Goal: Task Accomplishment & Management: Manage account settings

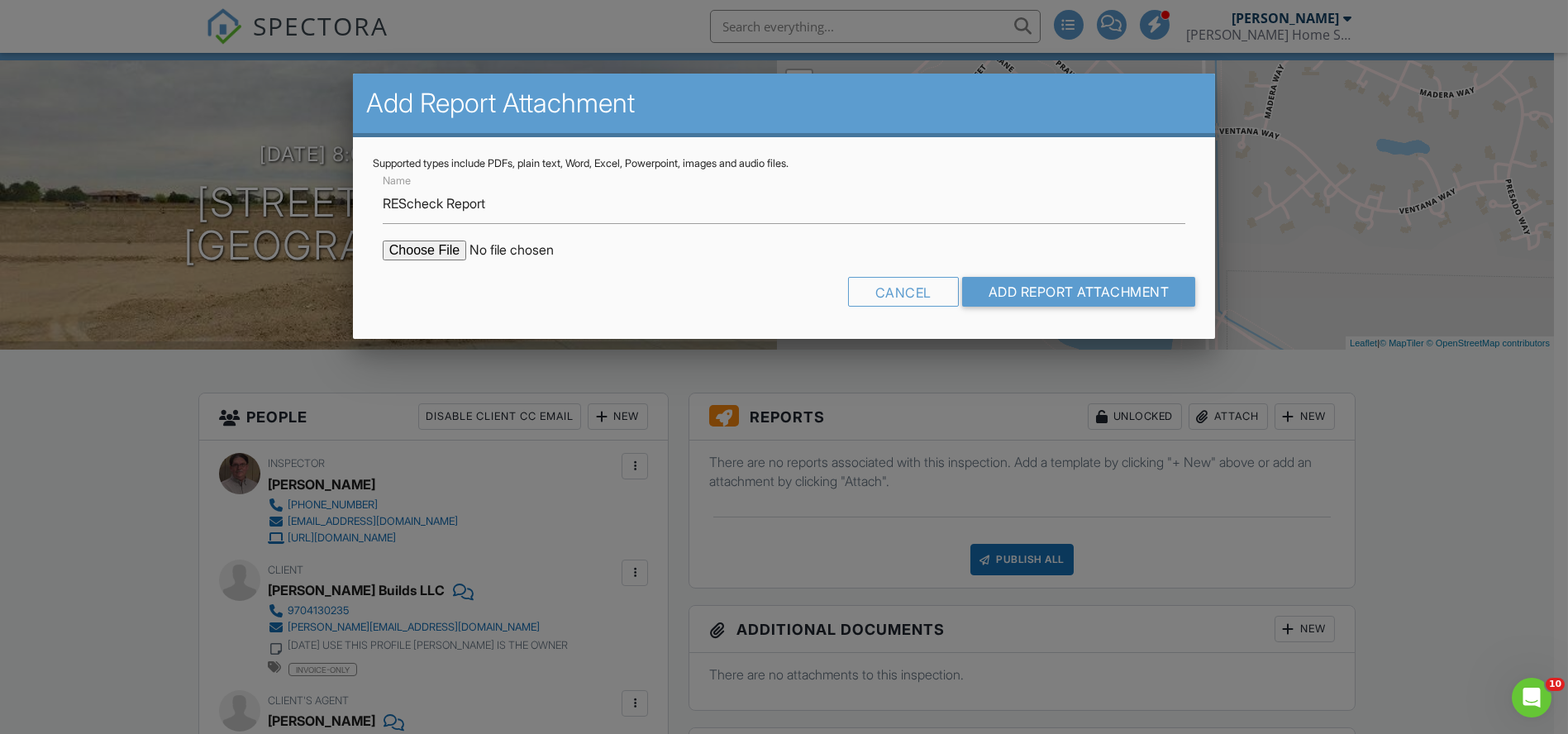
click at [420, 253] on input "file" at bounding box center [523, 250] width 281 height 19
type input "C:\fakepath\967 Warbling Drive_REScheck_082825.pdf"
click at [1039, 291] on input "Add Report Attachment" at bounding box center [1078, 291] width 234 height 30
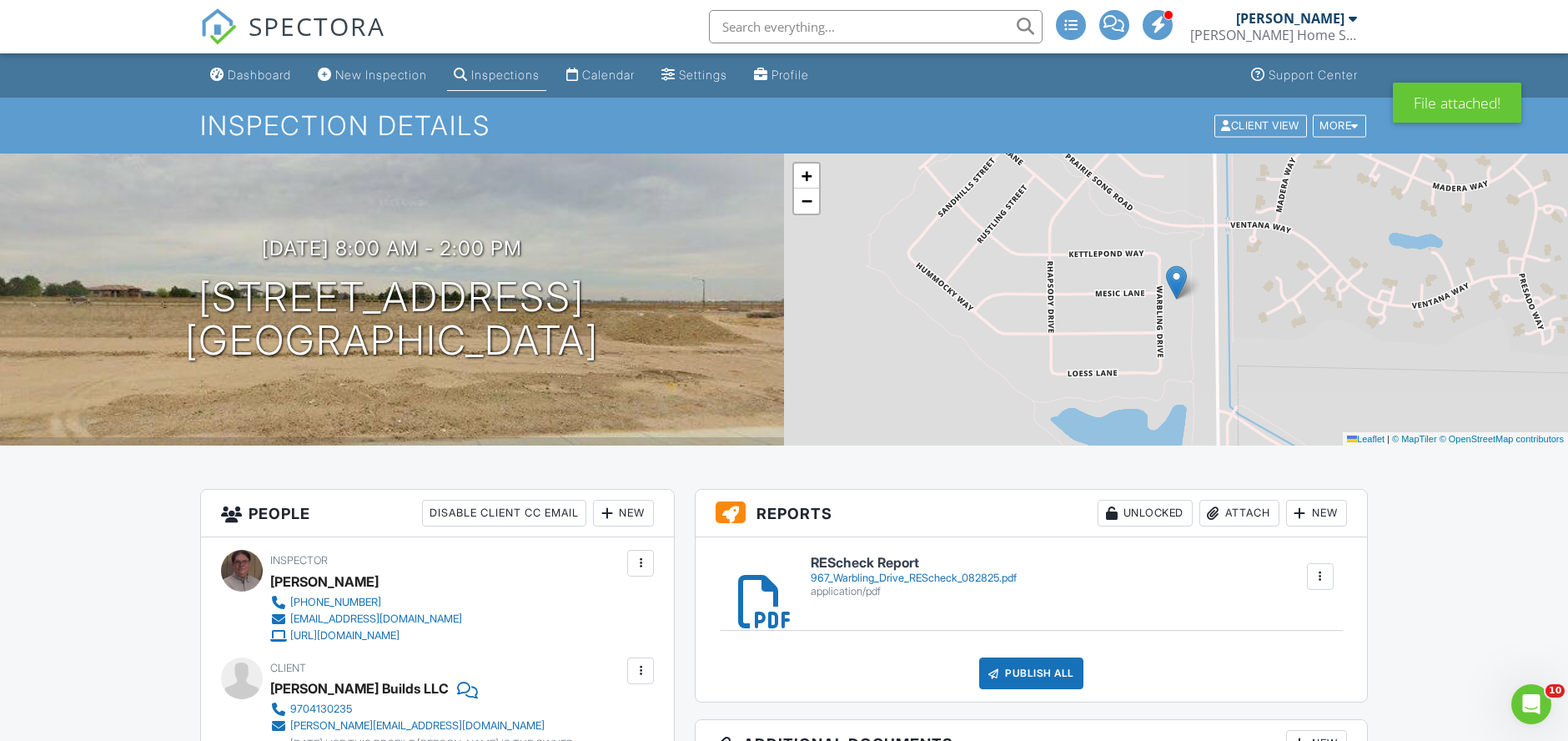
click at [1241, 507] on div "Attach" at bounding box center [1239, 512] width 80 height 27
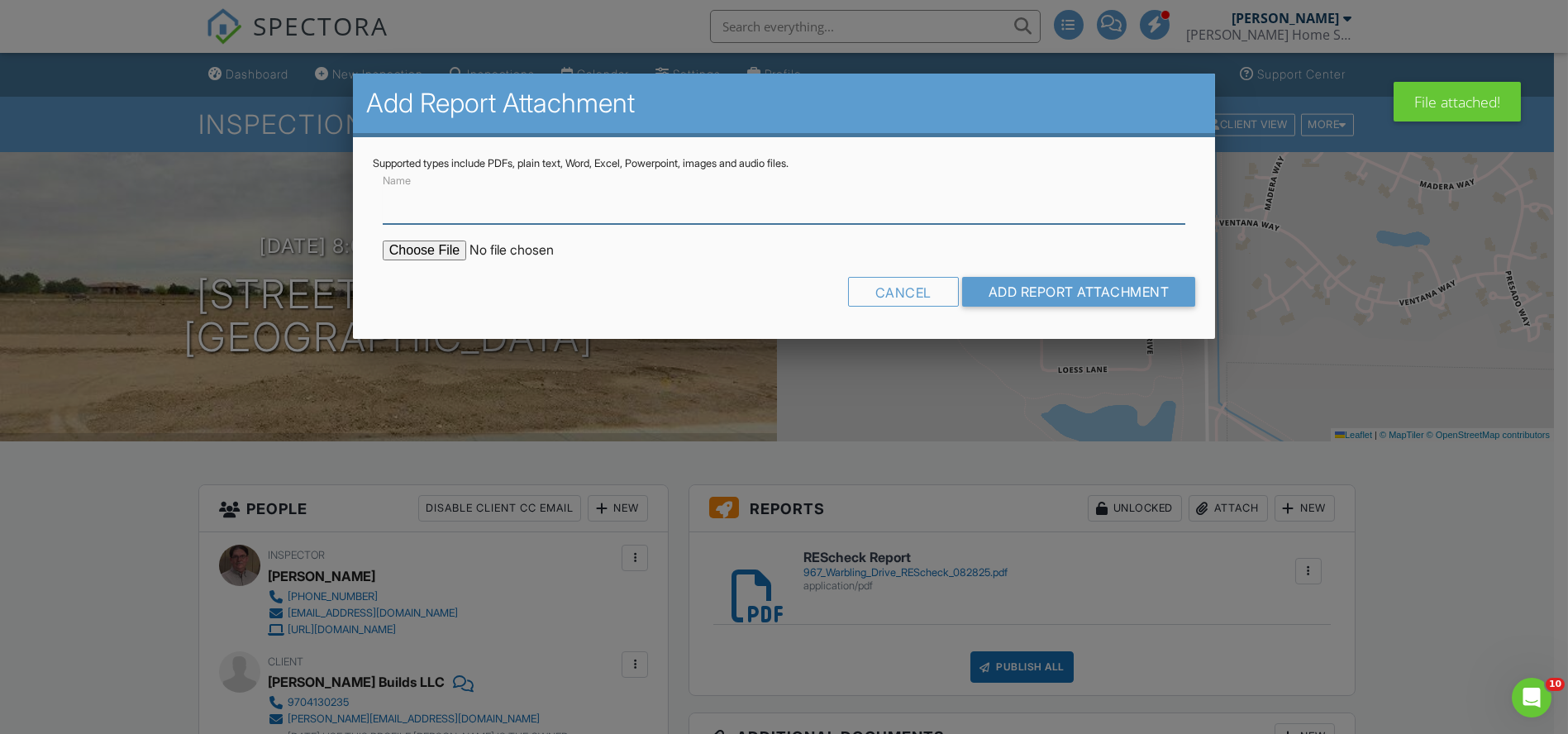
click at [490, 208] on input "Name" at bounding box center [784, 203] width 802 height 41
type input "Manual JSD Report"
click at [427, 249] on input "file" at bounding box center [523, 250] width 281 height 19
type input "C:\fakepath\967 Warbling Drive_ManJSD_082825.pdf"
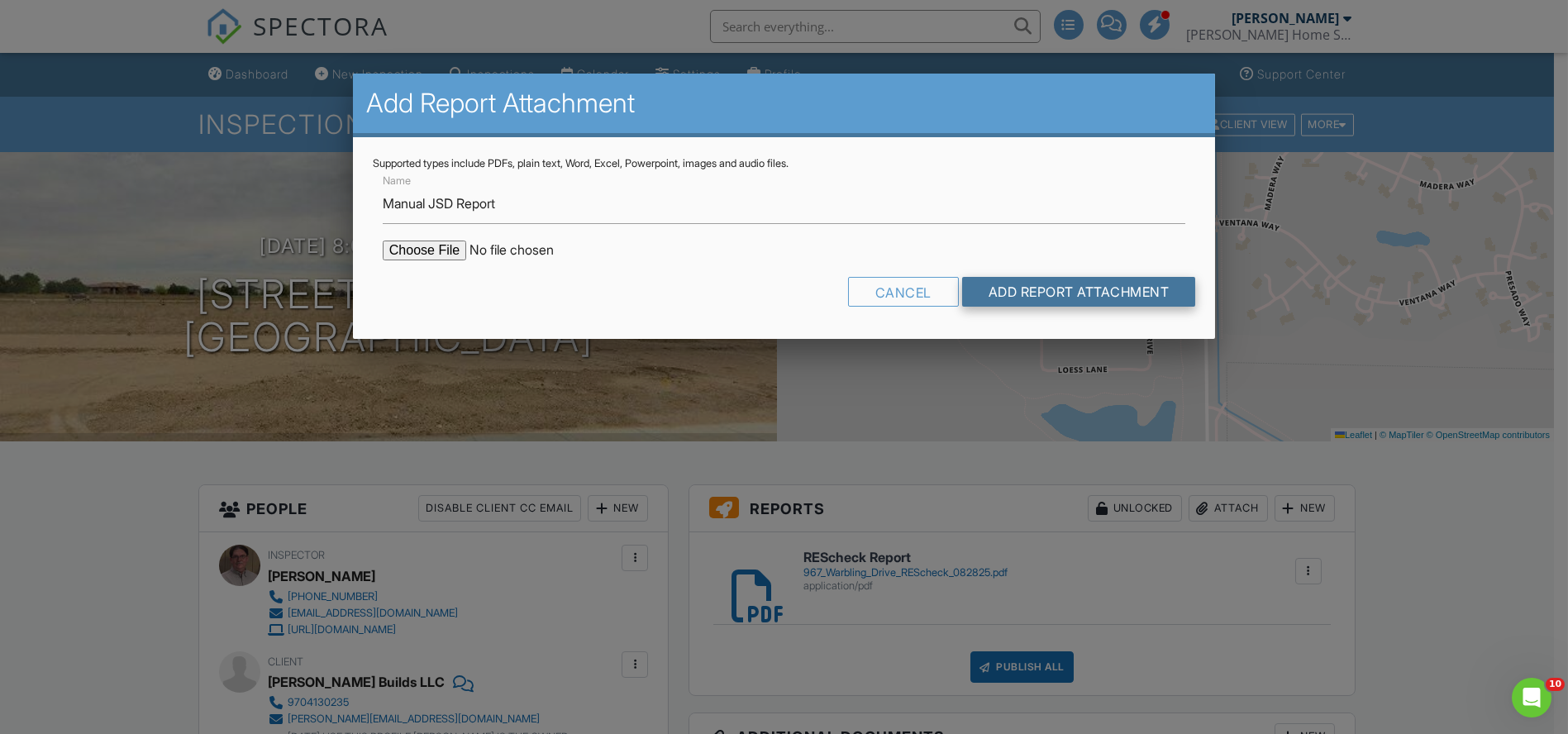
click at [1034, 293] on input "Add Report Attachment" at bounding box center [1078, 291] width 234 height 30
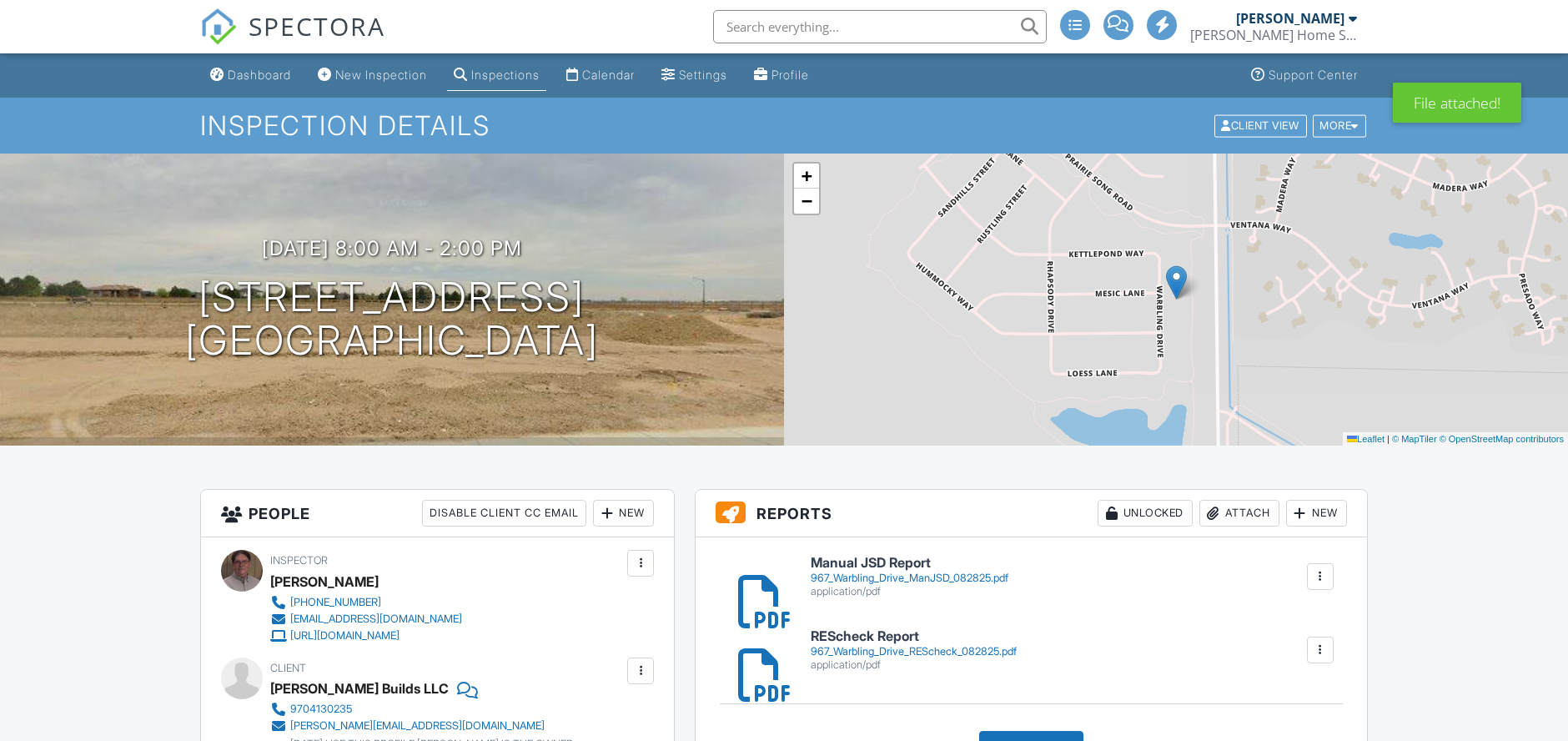
click at [884, 568] on h6 "Manual JSD Report" at bounding box center [910, 563] width 198 height 15
click at [866, 650] on div "967_Warbling_Drive_REScheck_082825.pdf" at bounding box center [914, 651] width 206 height 13
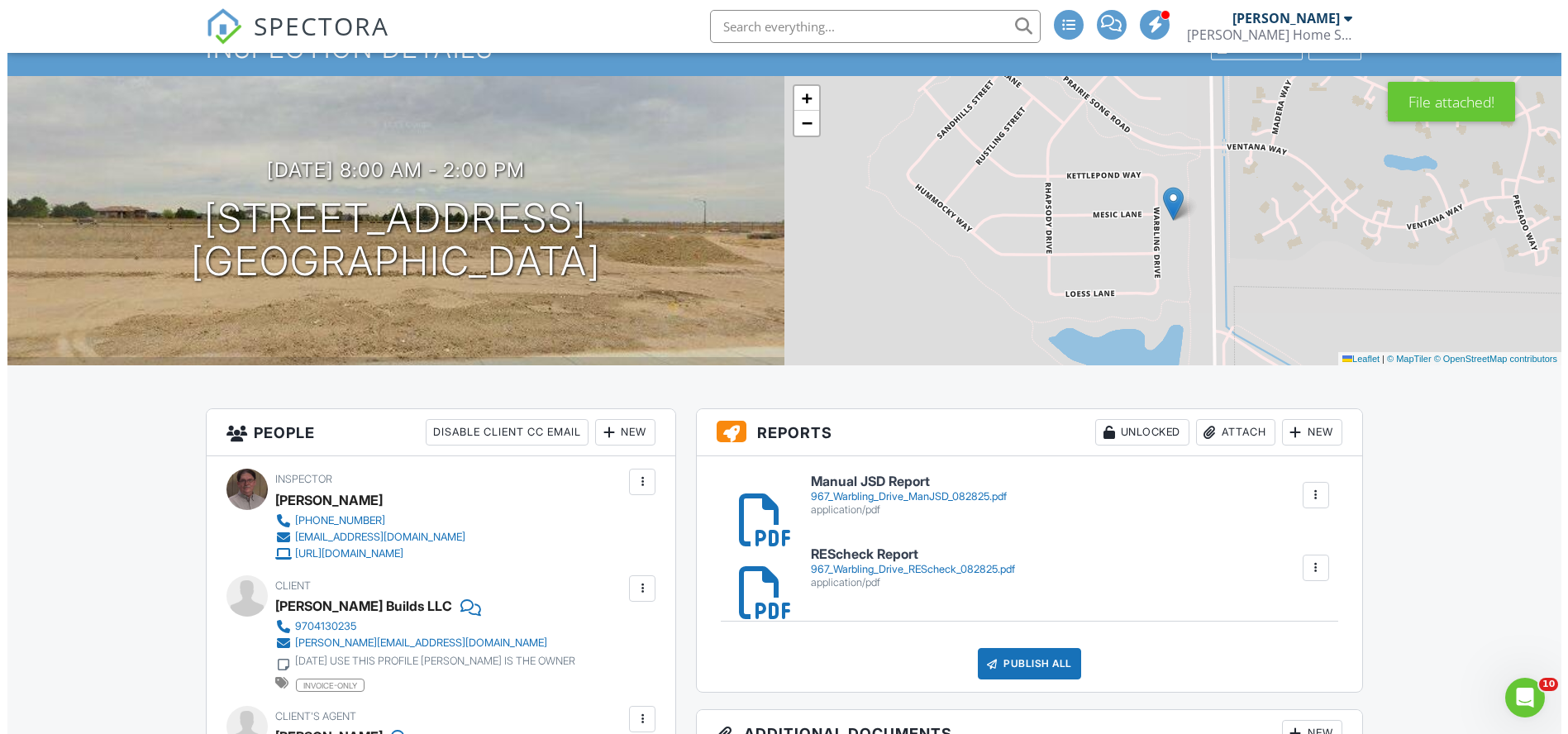
scroll to position [183, 0]
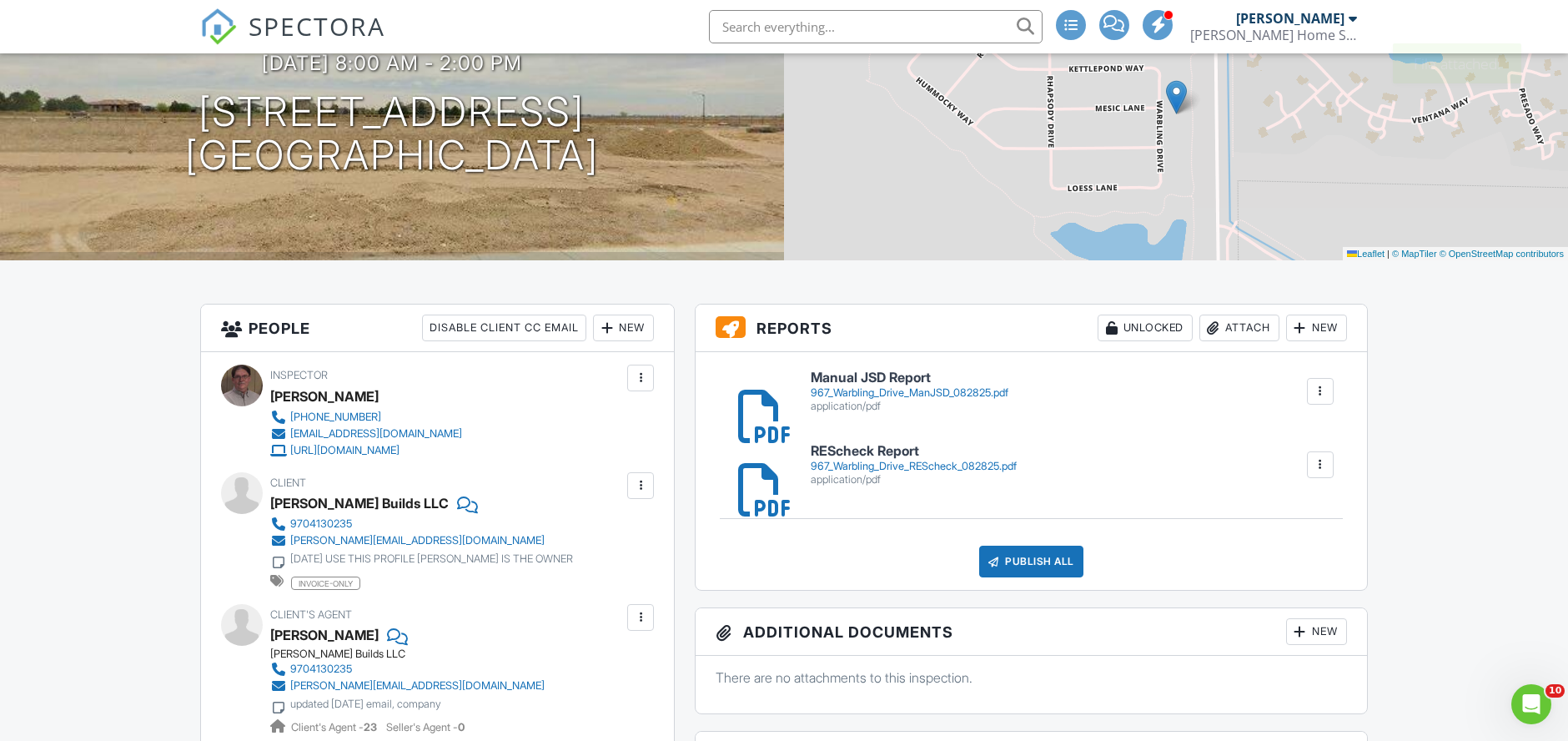
click at [1034, 558] on div "Publish All" at bounding box center [1031, 562] width 105 height 32
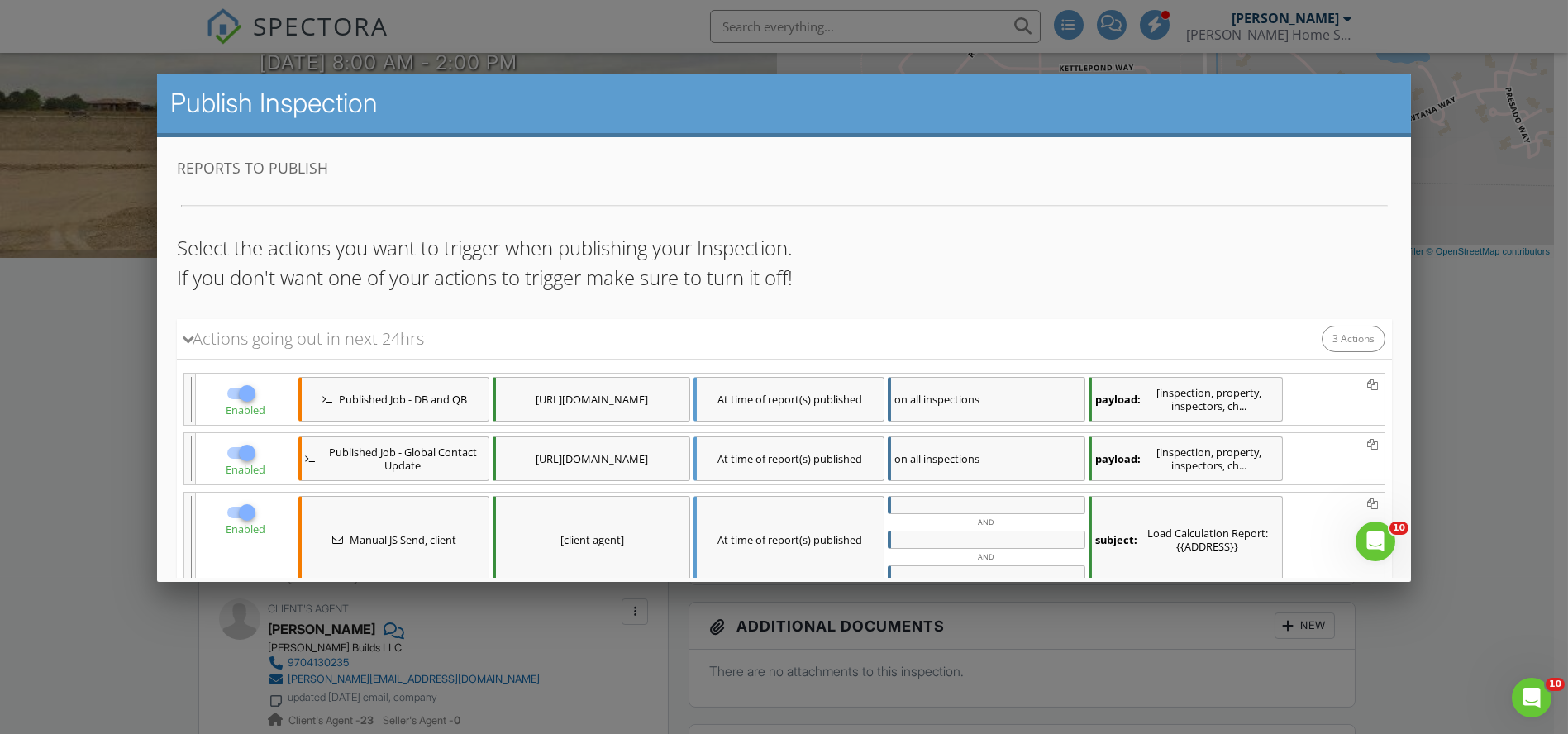
scroll to position [116, 0]
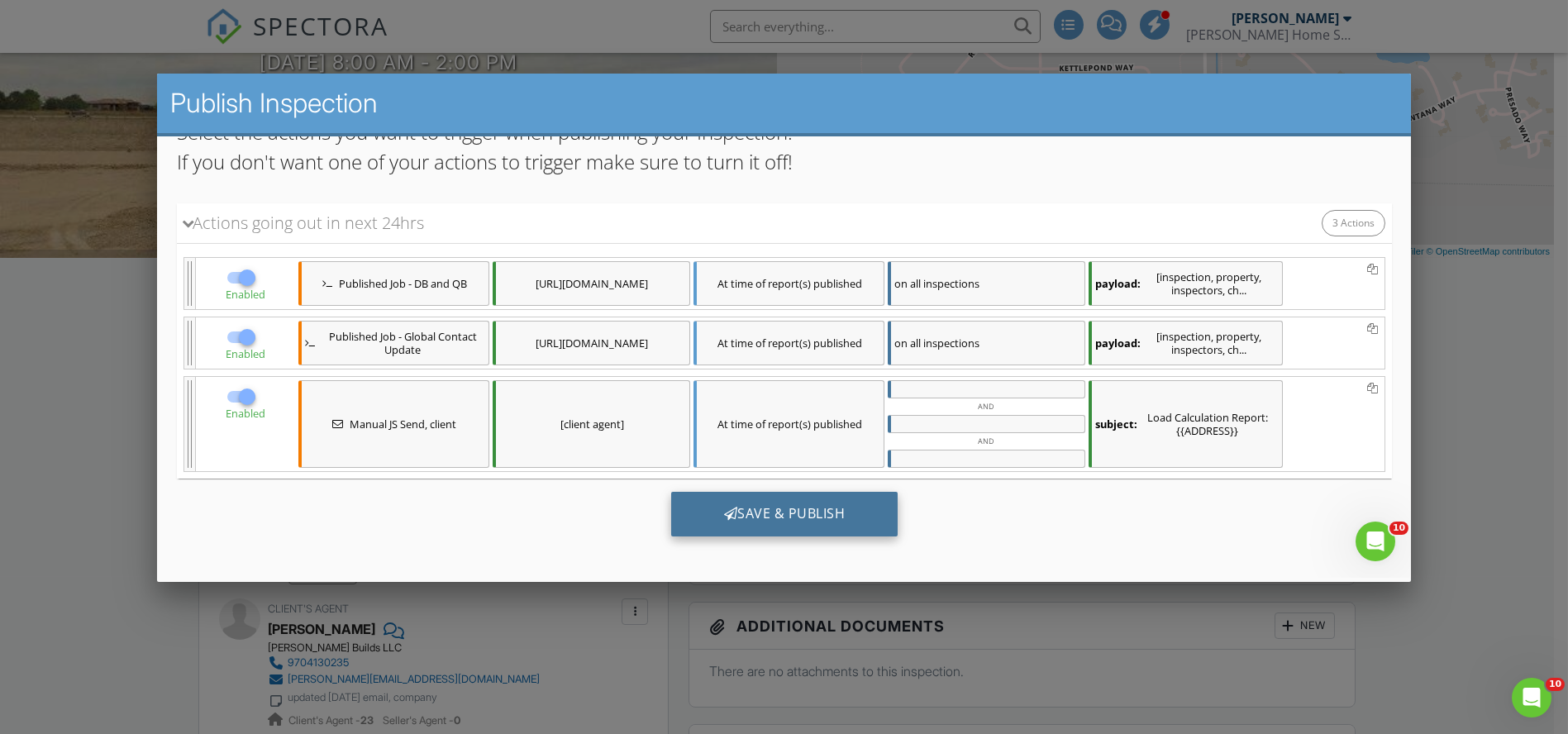
click at [772, 503] on div "Save & Publish" at bounding box center [784, 513] width 227 height 44
